Goal: Task Accomplishment & Management: Complete application form

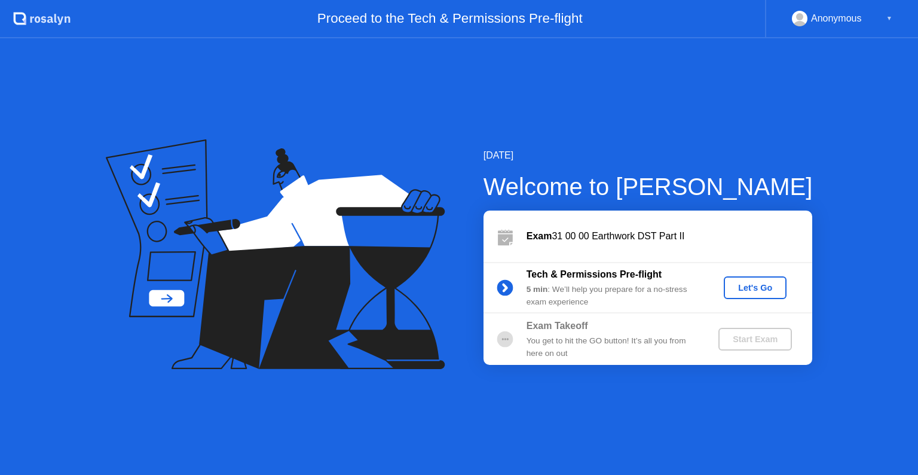
click at [751, 289] on div "Let's Go" at bounding box center [755, 288] width 53 height 10
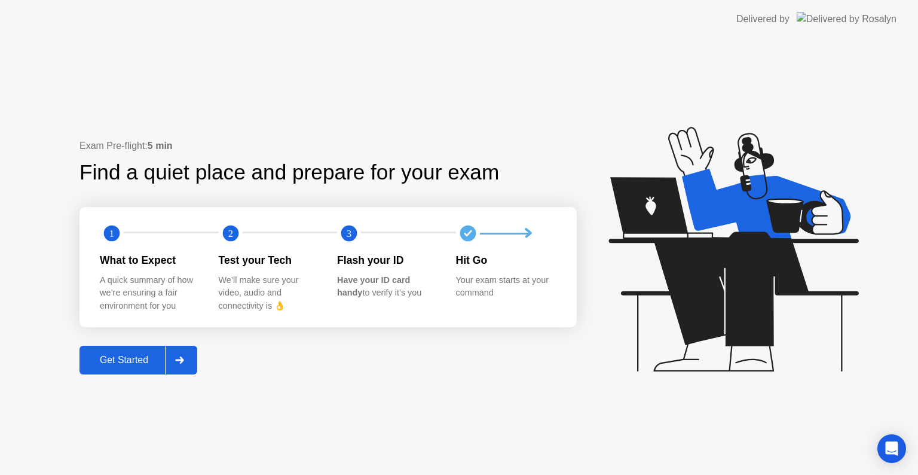
click at [131, 357] on div "Get Started" at bounding box center [124, 359] width 82 height 11
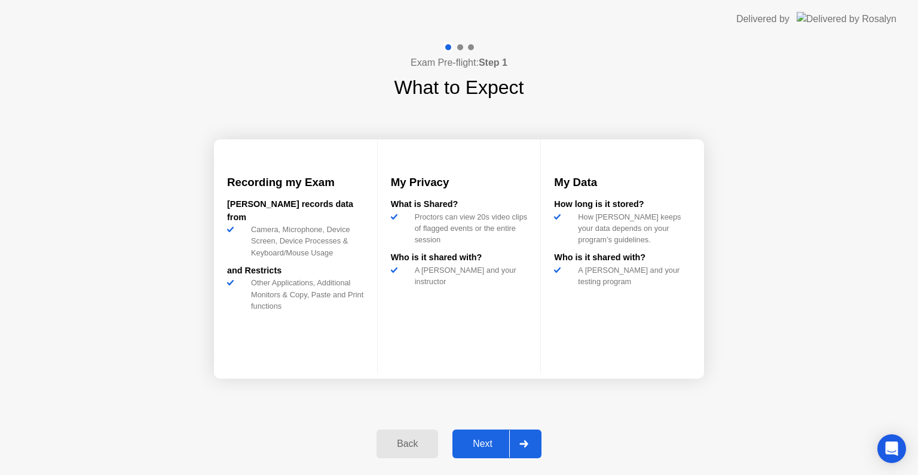
click at [470, 439] on div "Next" at bounding box center [482, 443] width 53 height 11
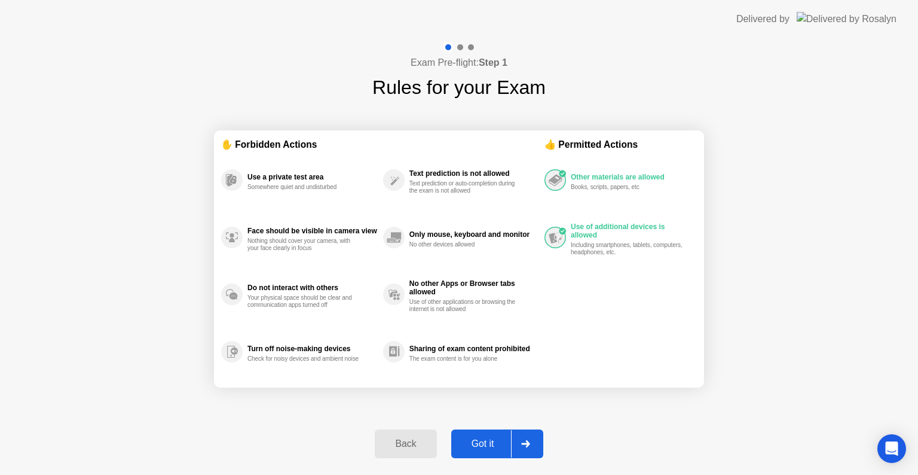
click at [483, 439] on div "Got it" at bounding box center [483, 443] width 56 height 11
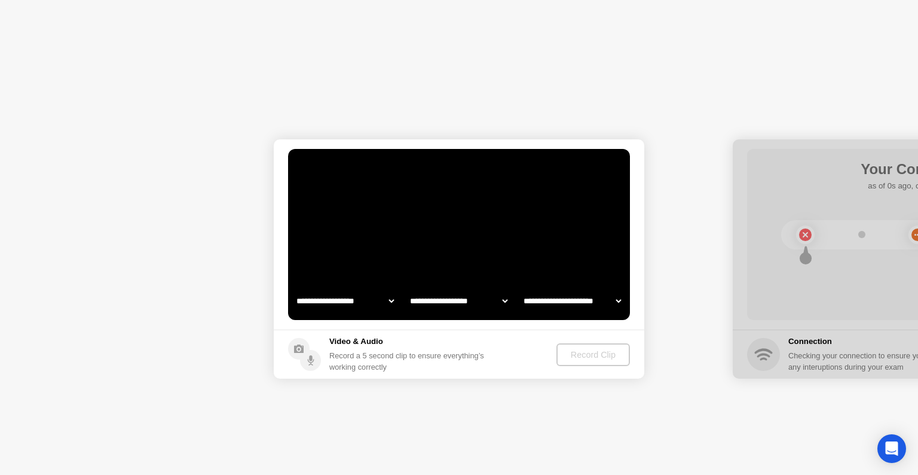
select select "**********"
select select "*******"
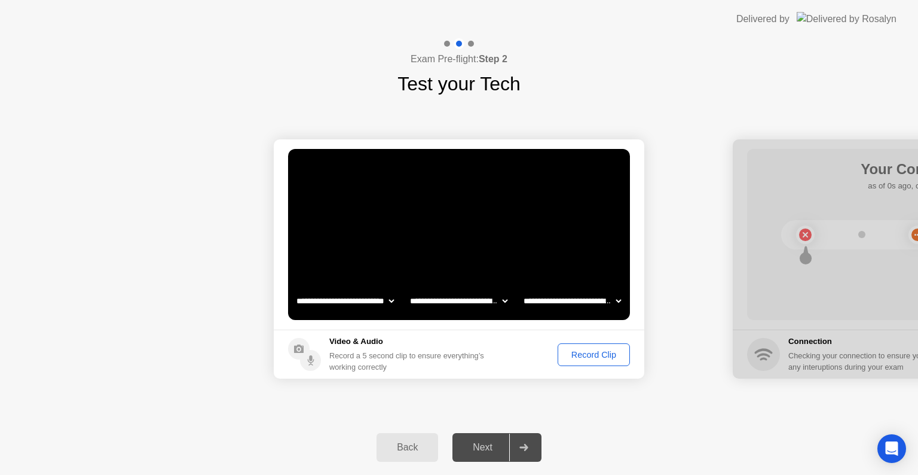
click at [589, 359] on div "Record Clip" at bounding box center [594, 355] width 64 height 10
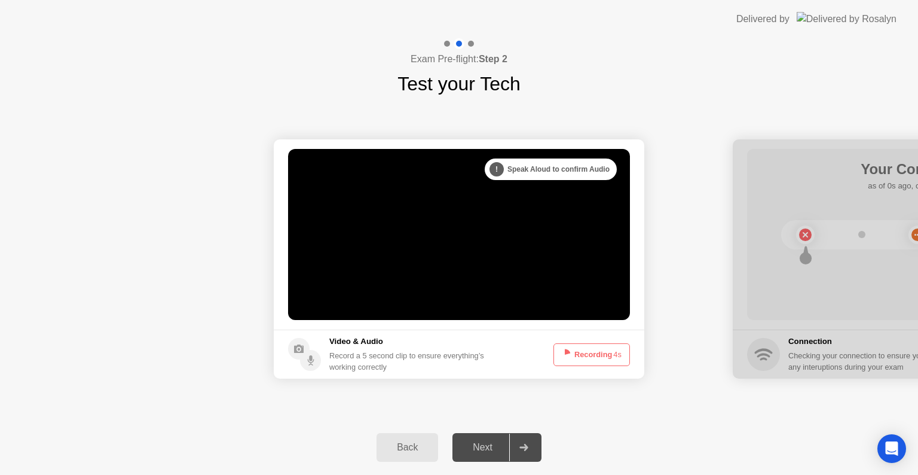
click at [589, 355] on button "Recording 4s" at bounding box center [591, 354] width 77 height 23
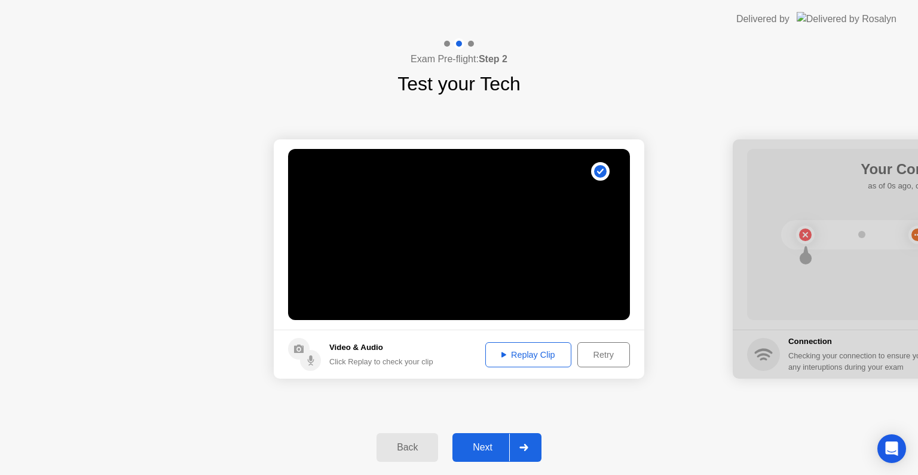
click at [521, 350] on div "Replay Clip" at bounding box center [529, 355] width 78 height 10
click at [479, 442] on div "Next" at bounding box center [482, 447] width 53 height 11
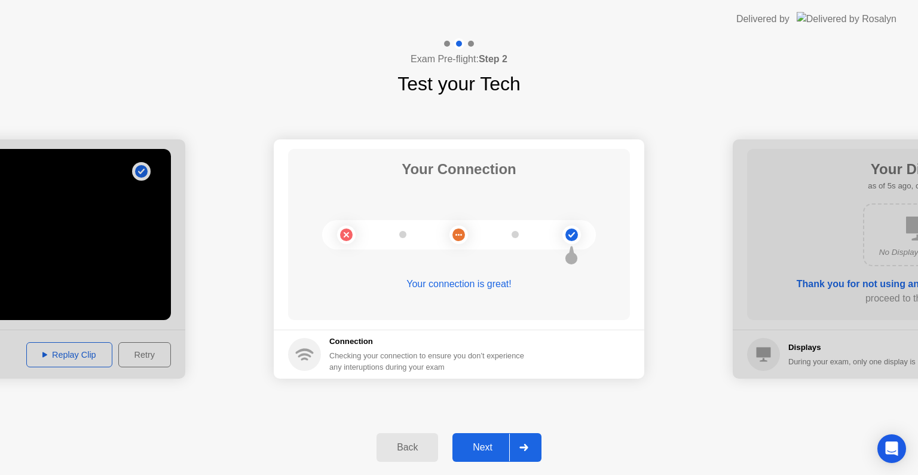
click at [481, 445] on div "Next" at bounding box center [482, 447] width 53 height 11
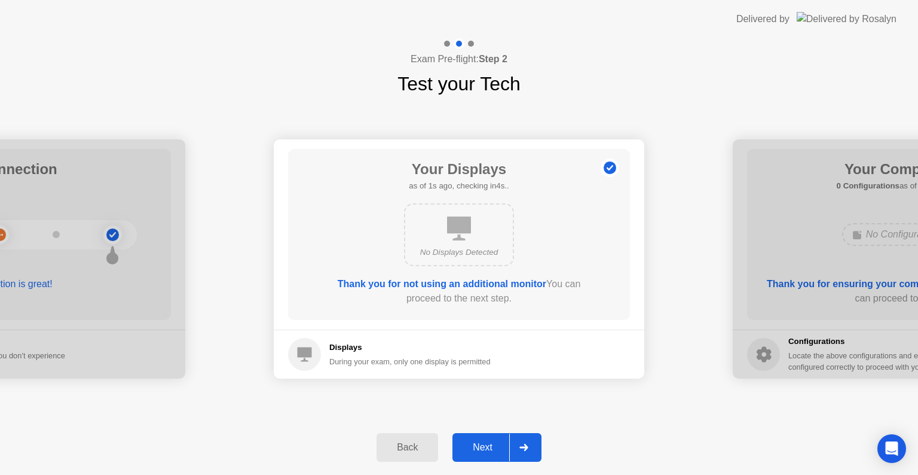
click at [481, 445] on div "Next" at bounding box center [482, 447] width 53 height 11
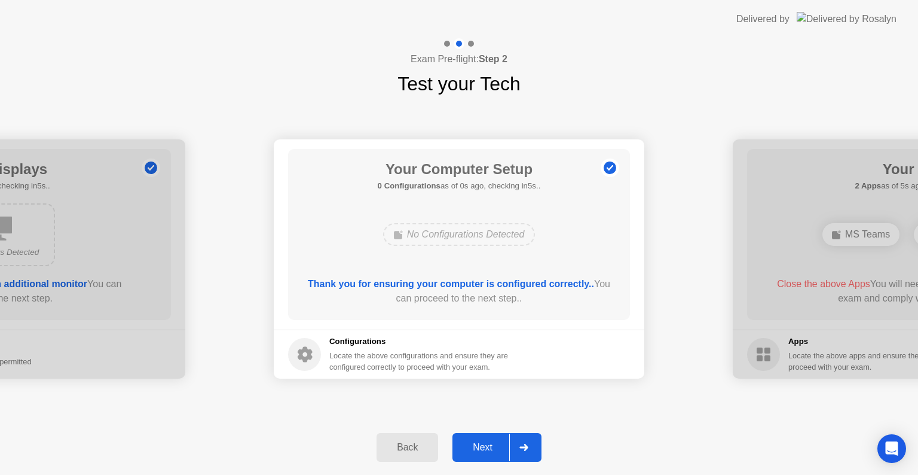
click at [481, 445] on div "Next" at bounding box center [482, 447] width 53 height 11
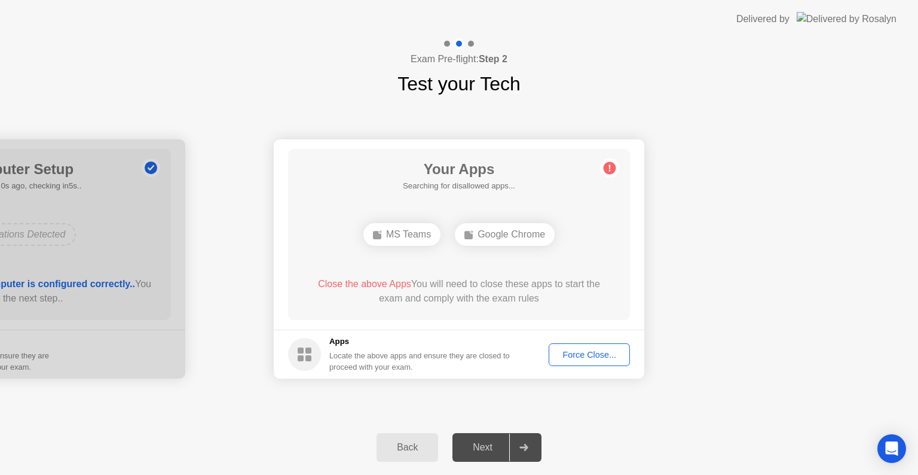
click at [481, 445] on div "Next" at bounding box center [482, 447] width 53 height 11
click at [581, 350] on div "Force Close..." at bounding box center [589, 355] width 73 height 10
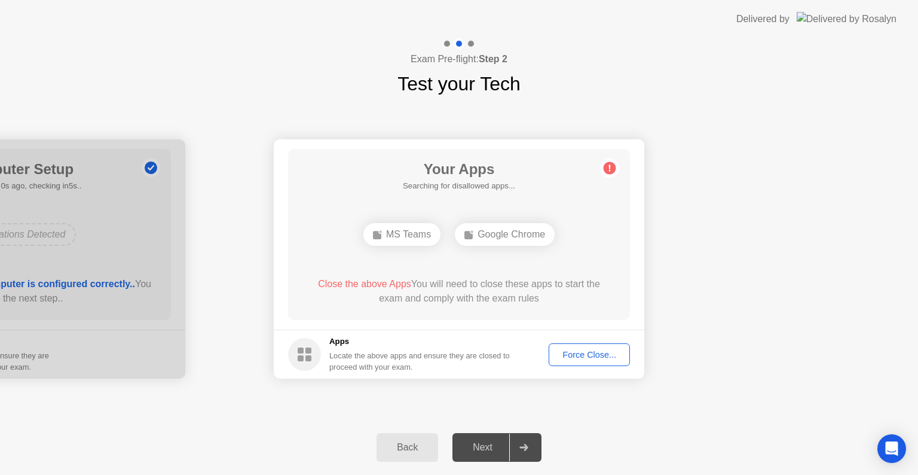
click at [488, 445] on div "Next" at bounding box center [482, 447] width 53 height 11
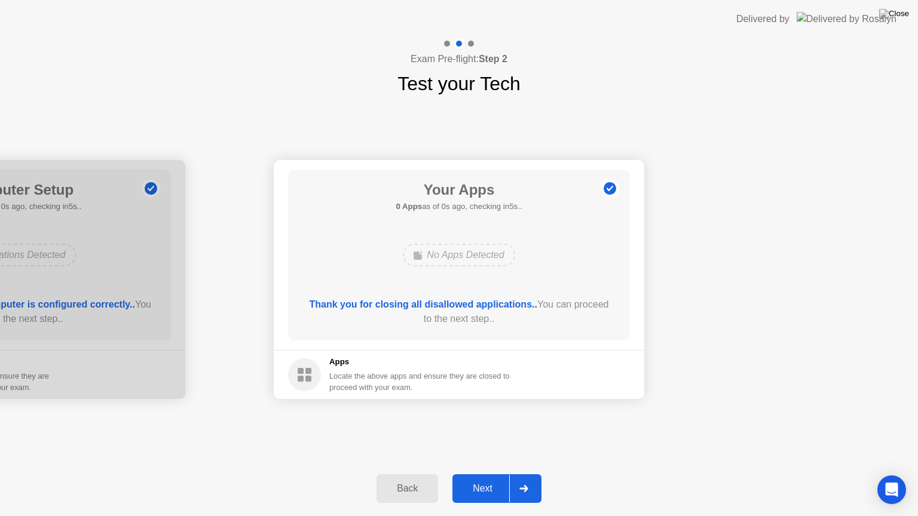
click at [485, 474] on div "Next" at bounding box center [482, 489] width 53 height 11
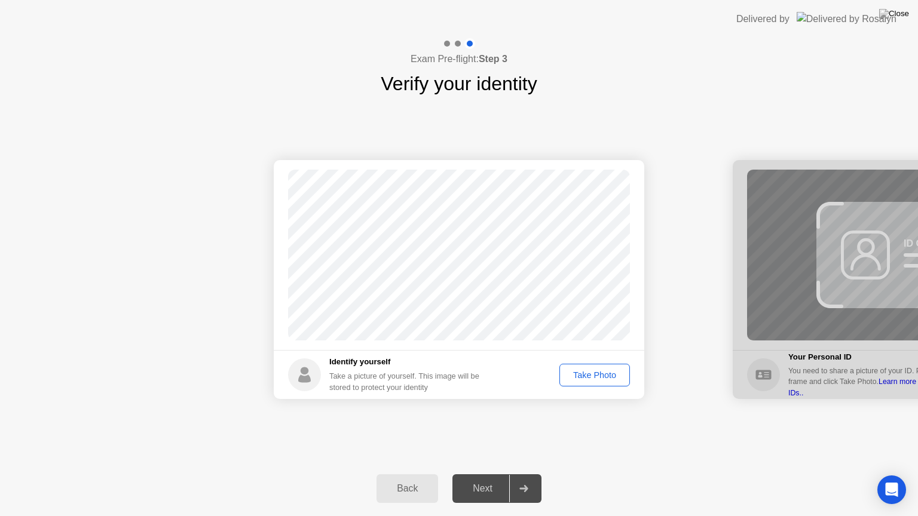
click at [603, 375] on div "Take Photo" at bounding box center [595, 376] width 62 height 10
click at [470, 474] on div "Next" at bounding box center [482, 489] width 53 height 11
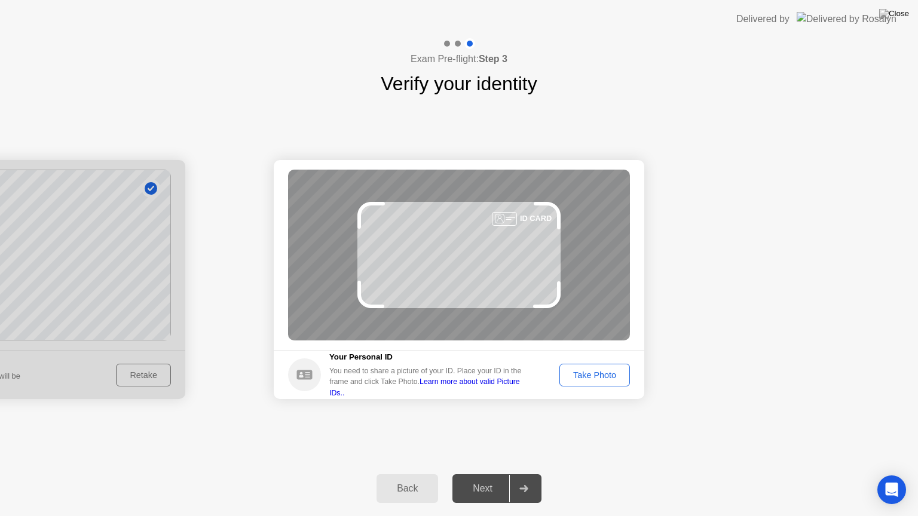
click at [600, 375] on div "Take Photo" at bounding box center [595, 376] width 62 height 10
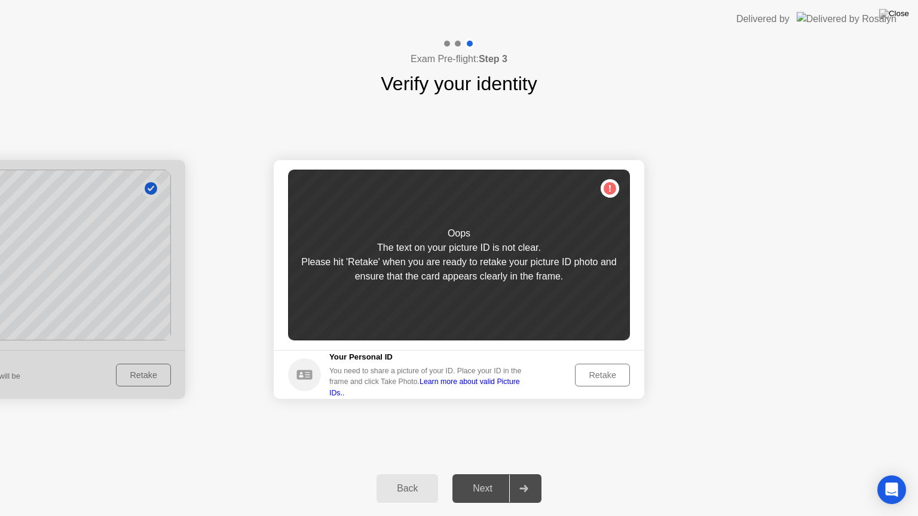
click at [596, 375] on div "Retake" at bounding box center [602, 376] width 47 height 10
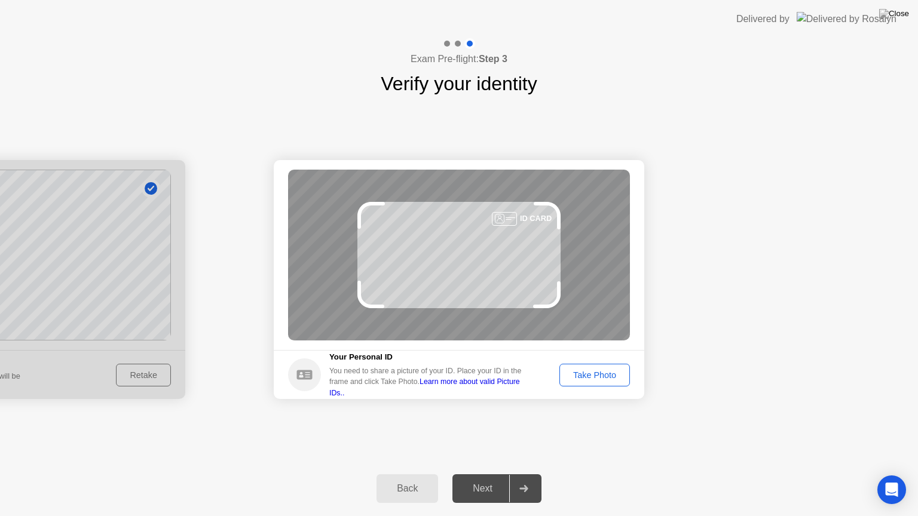
click at [596, 375] on div "Take Photo" at bounding box center [595, 376] width 62 height 10
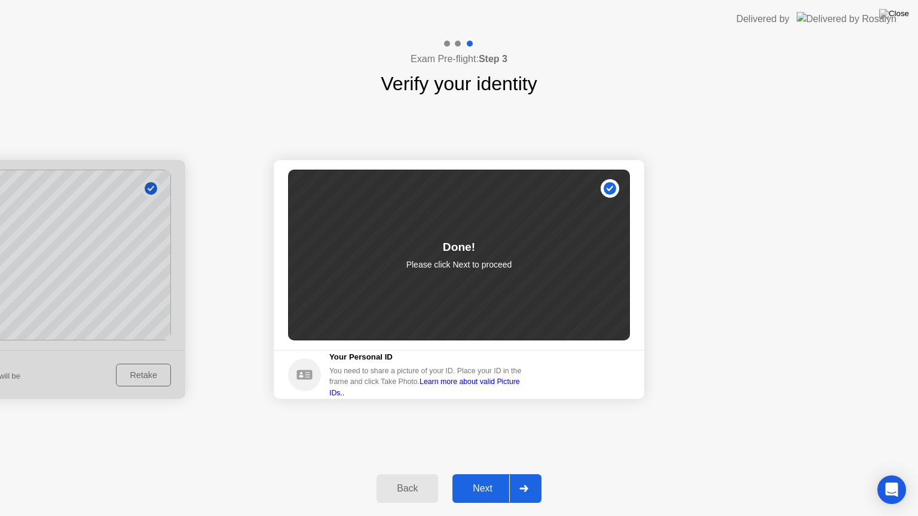
click at [475, 474] on div "Next" at bounding box center [482, 489] width 53 height 11
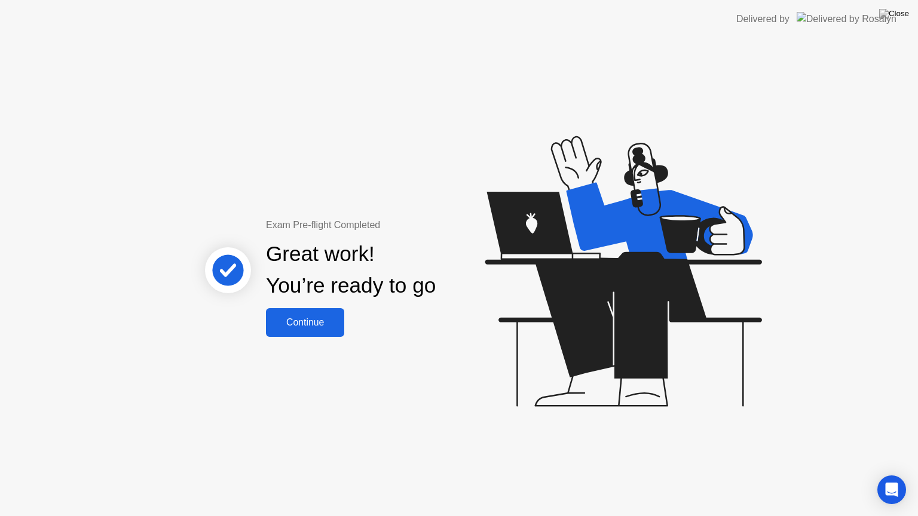
click at [315, 321] on div "Continue" at bounding box center [305, 322] width 71 height 11
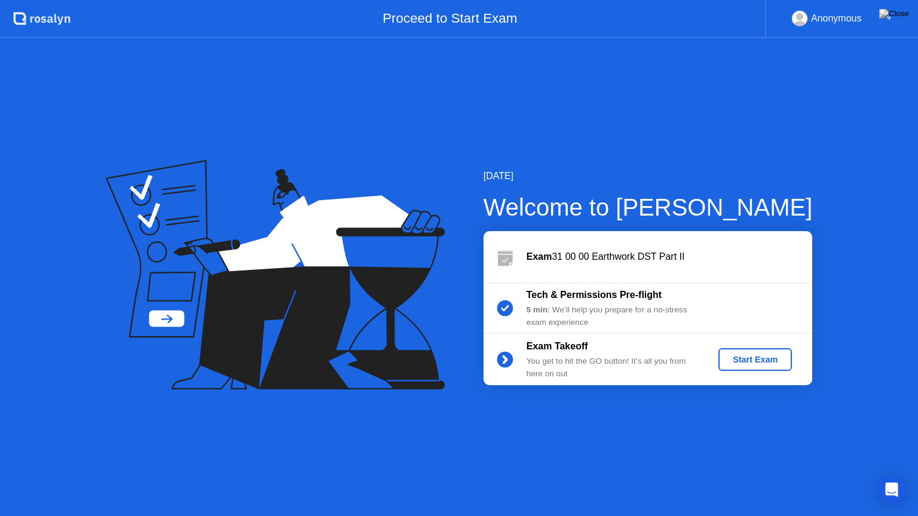
click at [748, 357] on div "Start Exam" at bounding box center [755, 360] width 64 height 10
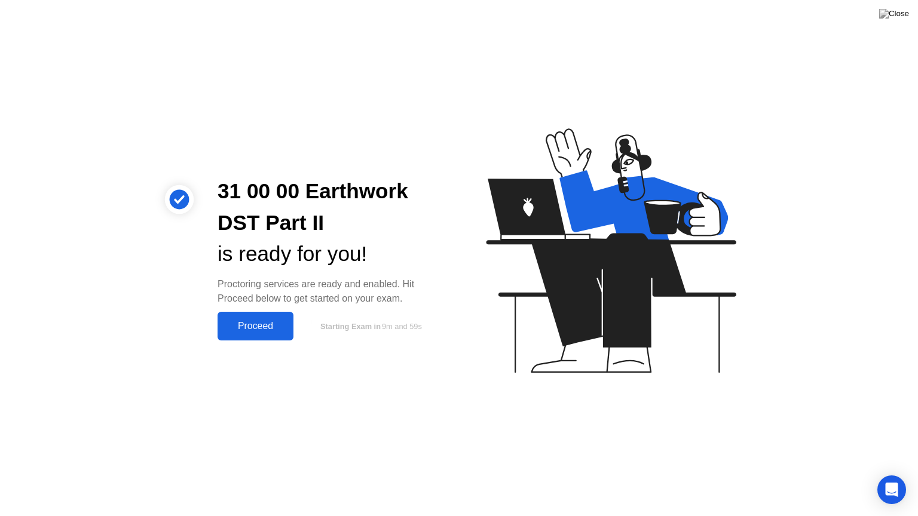
click at [223, 316] on button "Proceed" at bounding box center [256, 326] width 76 height 29
